Goal: Browse casually

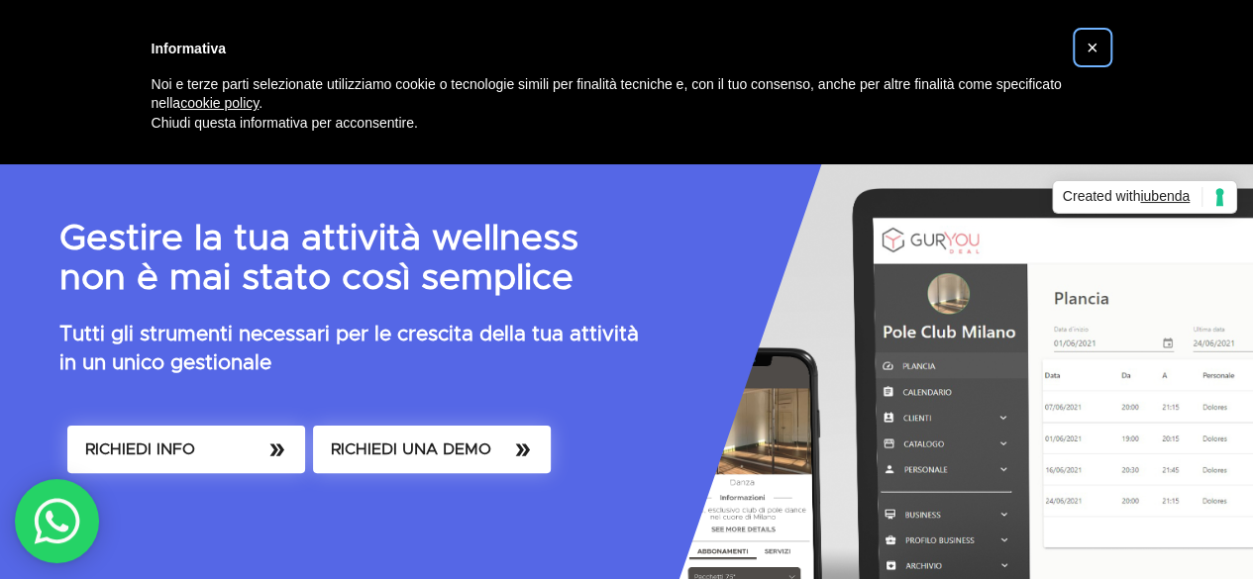
click at [1093, 48] on span "×" at bounding box center [1092, 48] width 12 height 22
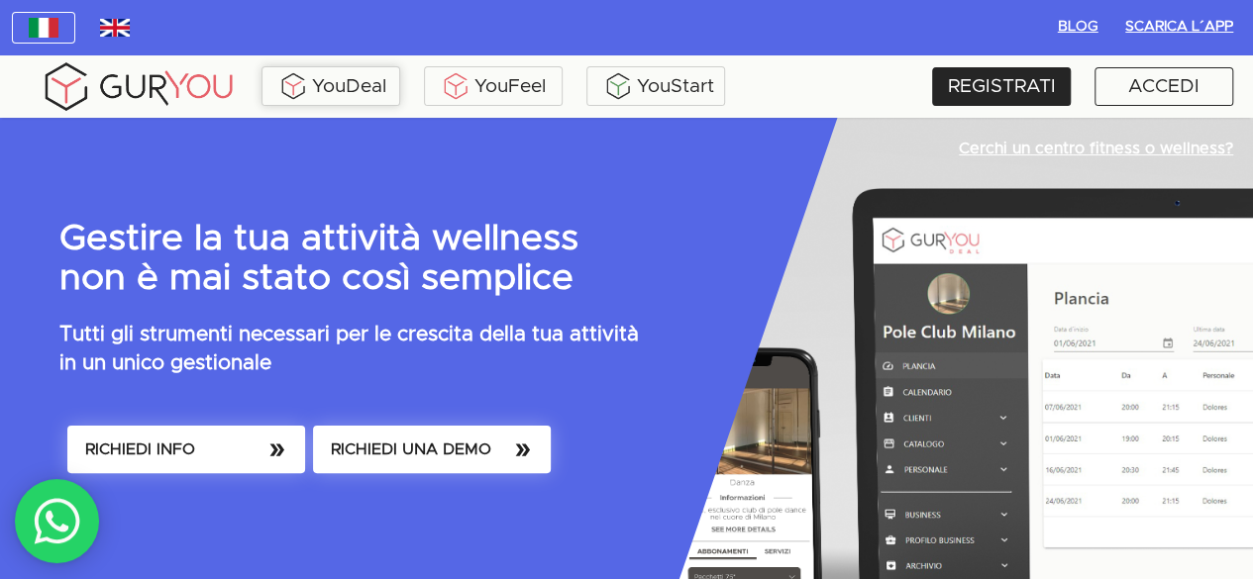
click at [290, 82] on img at bounding box center [293, 86] width 30 height 30
click at [585, 300] on p "Gestire la tua attività wellness non è mai stato così semplice" at bounding box center [331, 260] width 545 height 80
click at [332, 89] on div "YouDeal" at bounding box center [330, 86] width 129 height 30
